Goal: Information Seeking & Learning: Learn about a topic

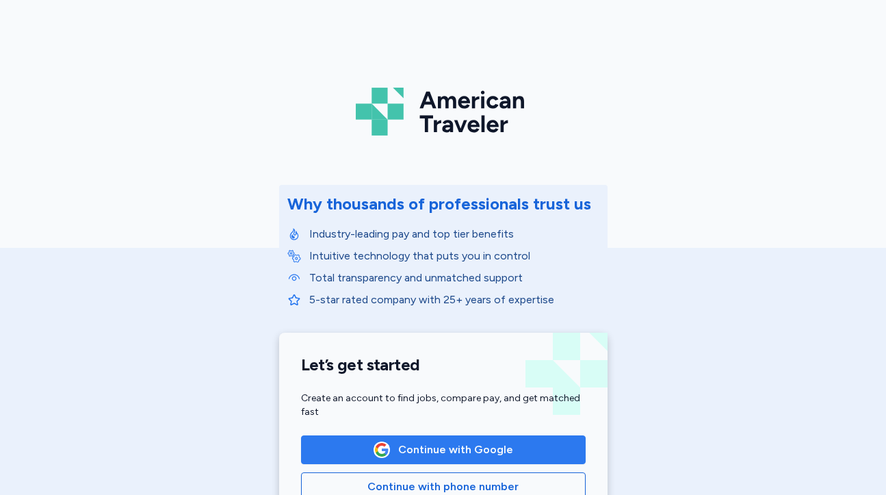
click at [447, 449] on span "Continue with Google" at bounding box center [455, 449] width 115 height 16
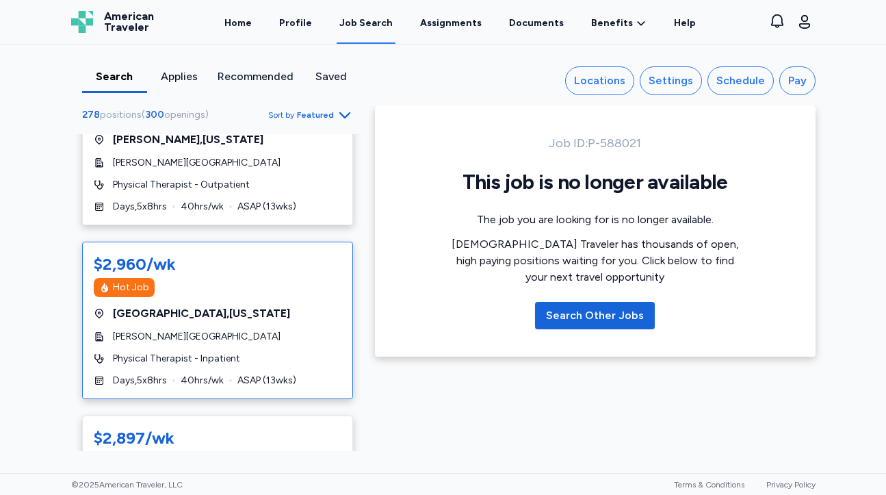
scroll to position [385, 0]
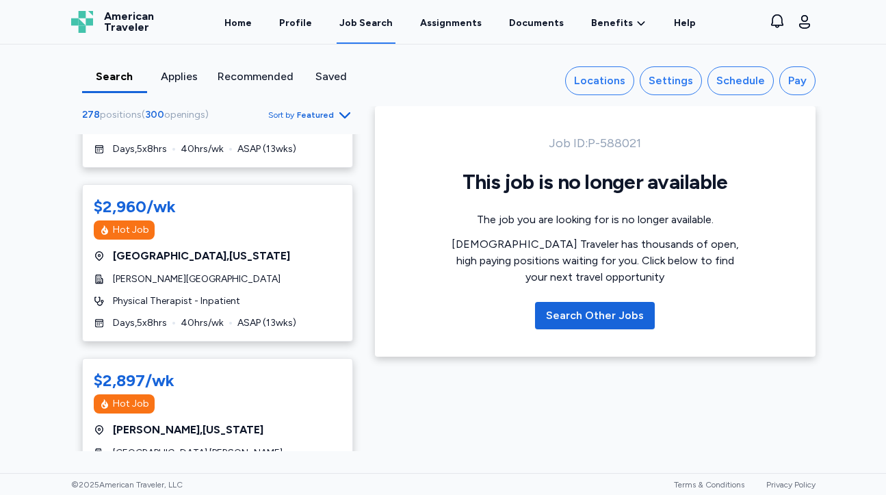
click at [308, 109] on span "Sort by Featured" at bounding box center [310, 115] width 85 height 16
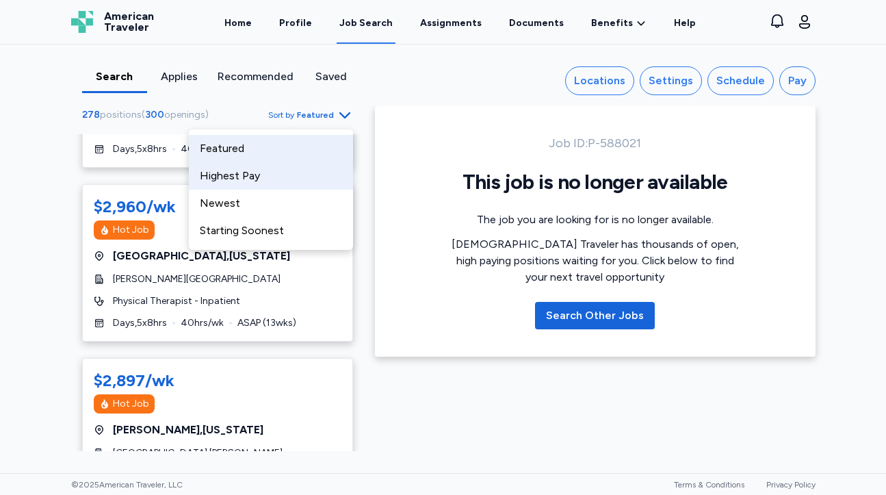
click at [244, 172] on div "Highest Pay" at bounding box center [271, 175] width 164 height 27
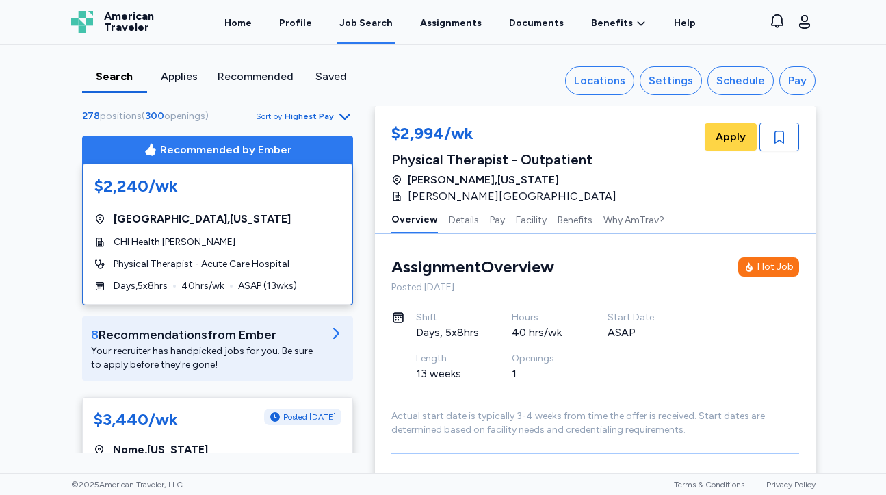
click at [302, 118] on span "Highest Pay" at bounding box center [309, 116] width 49 height 11
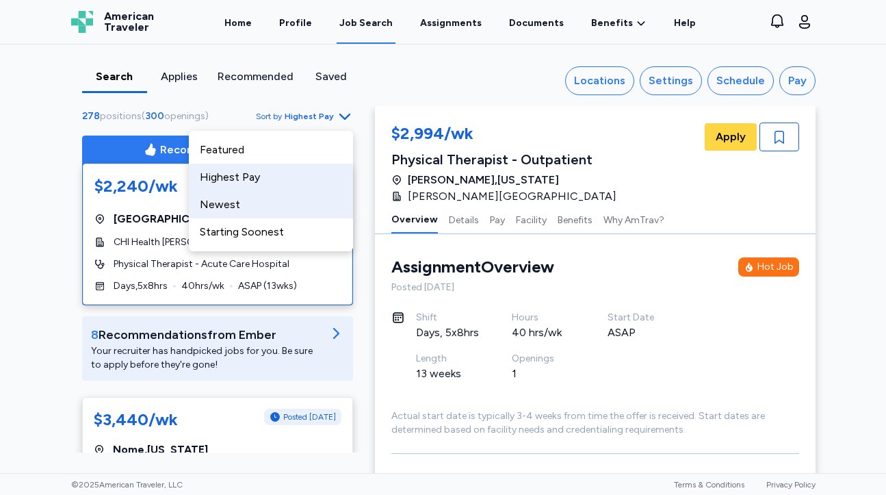
click at [270, 213] on div "Newest" at bounding box center [271, 204] width 164 height 27
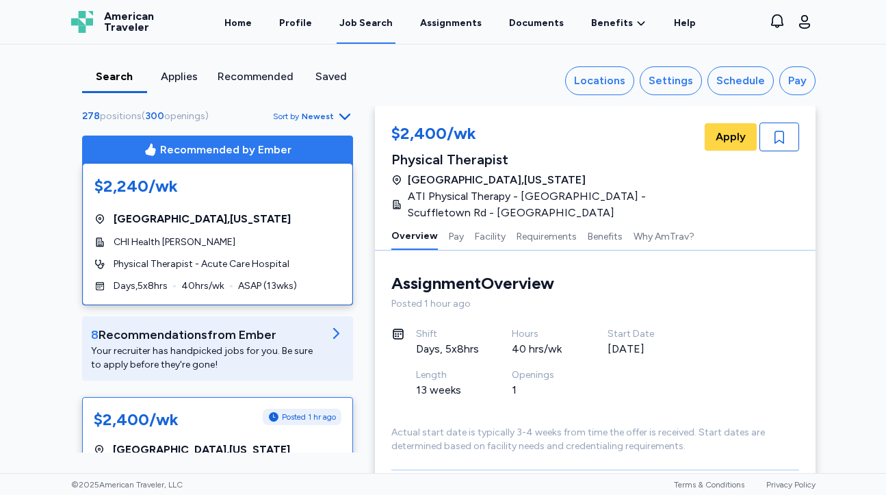
scroll to position [18, 0]
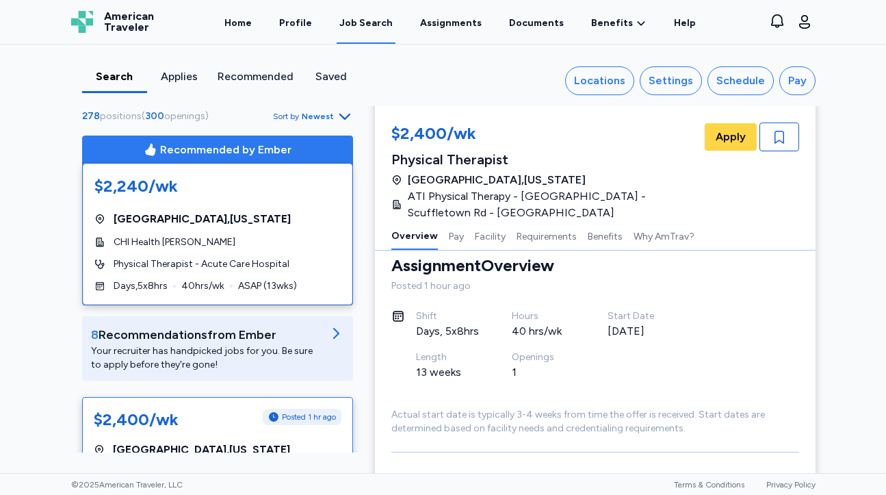
click at [183, 80] on div "Applies" at bounding box center [180, 76] width 54 height 16
